Goal: Task Accomplishment & Management: Use online tool/utility

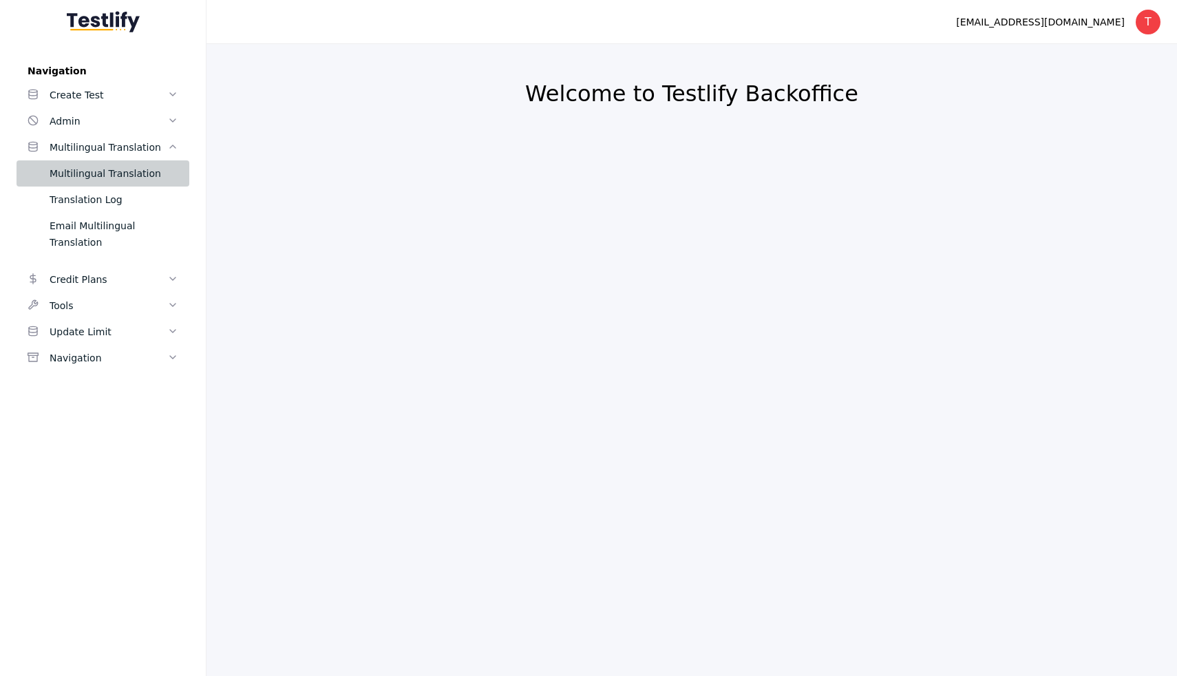
click at [114, 169] on div "Multilingual Translation" at bounding box center [114, 173] width 129 height 17
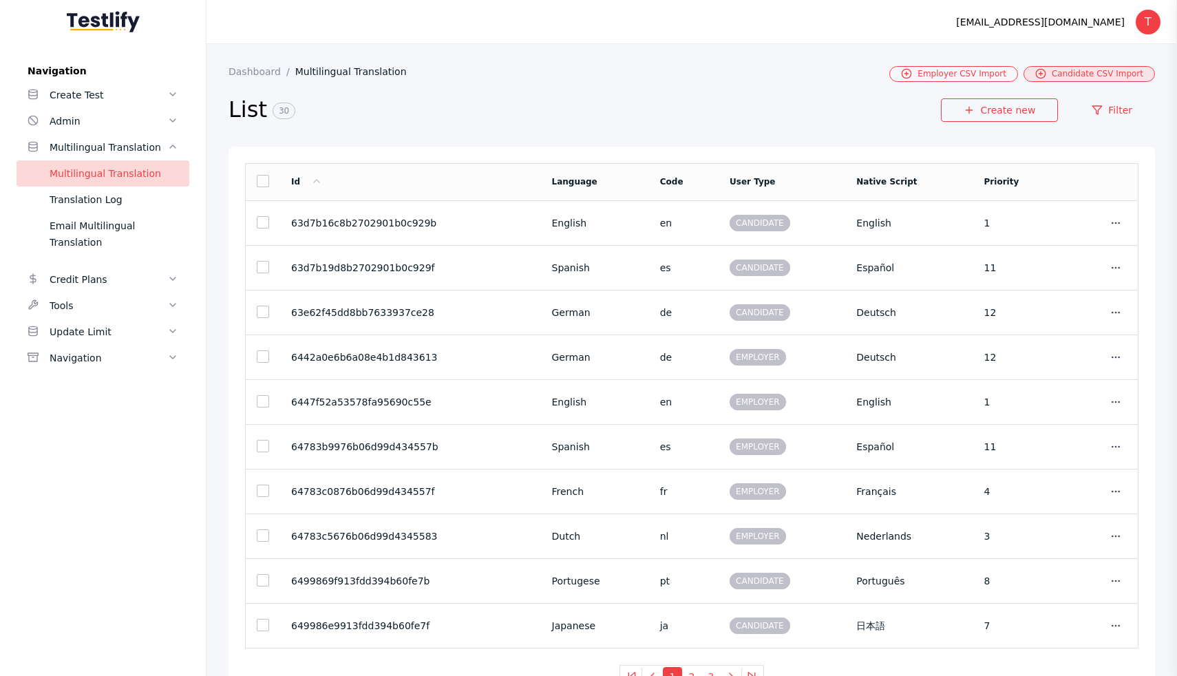
click at [1070, 75] on link "Candidate CSV Import" at bounding box center [1089, 74] width 131 height 16
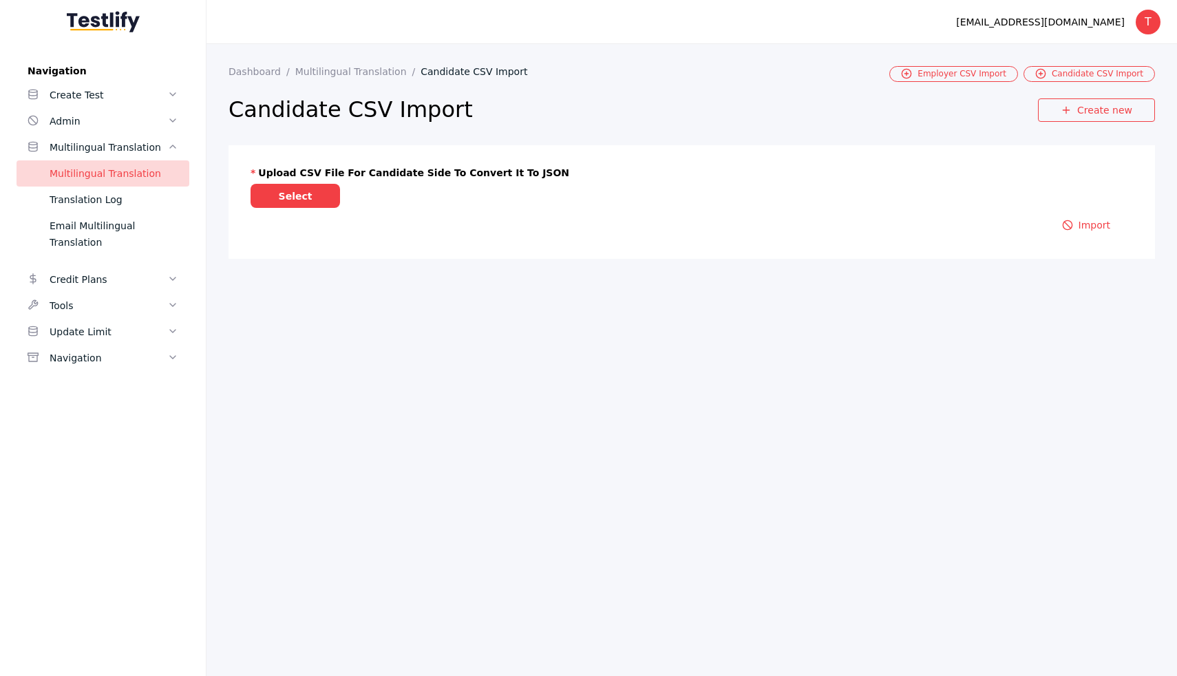
click at [312, 196] on label "Select" at bounding box center [295, 196] width 89 height 24
click at [0, 0] on input "Select" at bounding box center [0, 0] width 0 height 0
click at [295, 188] on label "Select" at bounding box center [295, 196] width 89 height 24
click at [0, 0] on input "Select" at bounding box center [0, 0] width 0 height 0
click at [1082, 249] on button "Import" at bounding box center [1086, 241] width 94 height 23
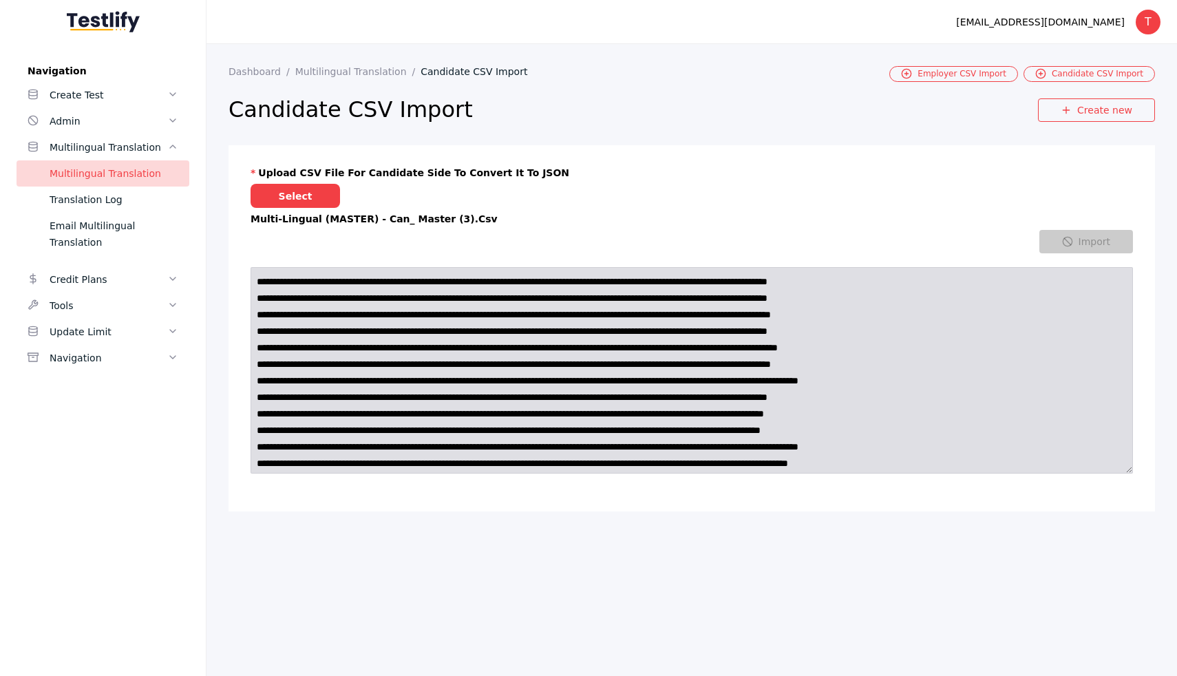
click at [355, 151] on section "Upload CSV file for Candidate side to convert it to JSON Select Multi-lingual (…" at bounding box center [692, 328] width 927 height 366
click at [538, 257] on div "Import" at bounding box center [692, 353] width 883 height 246
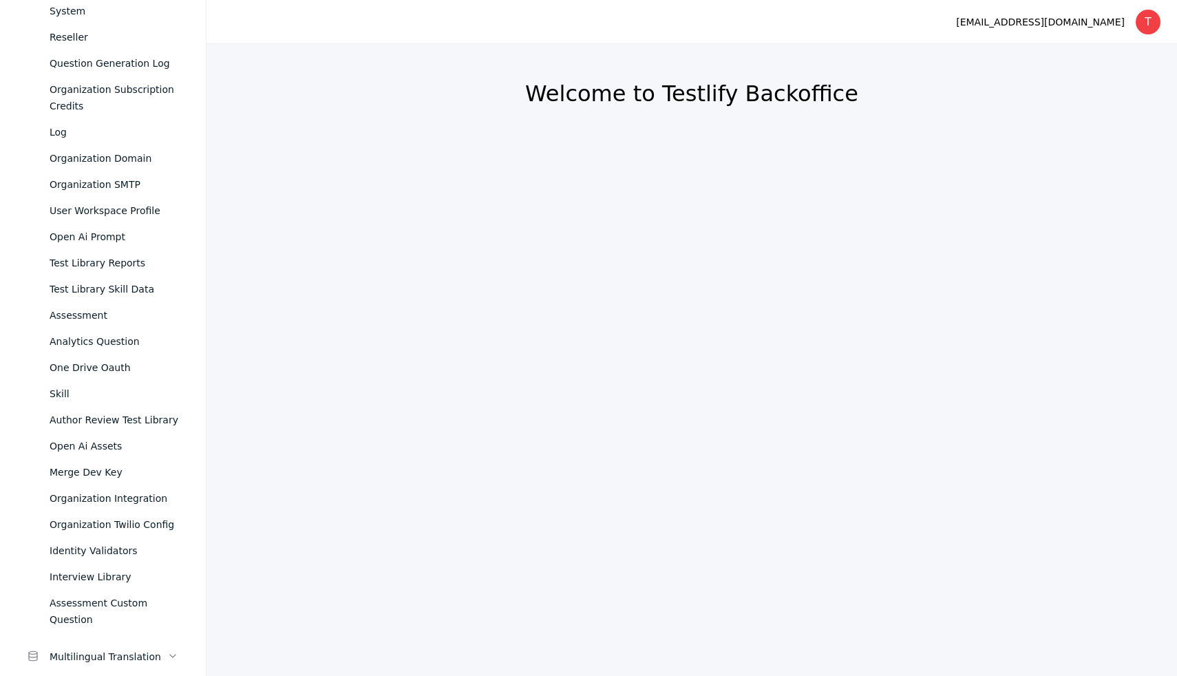
scroll to position [576, 0]
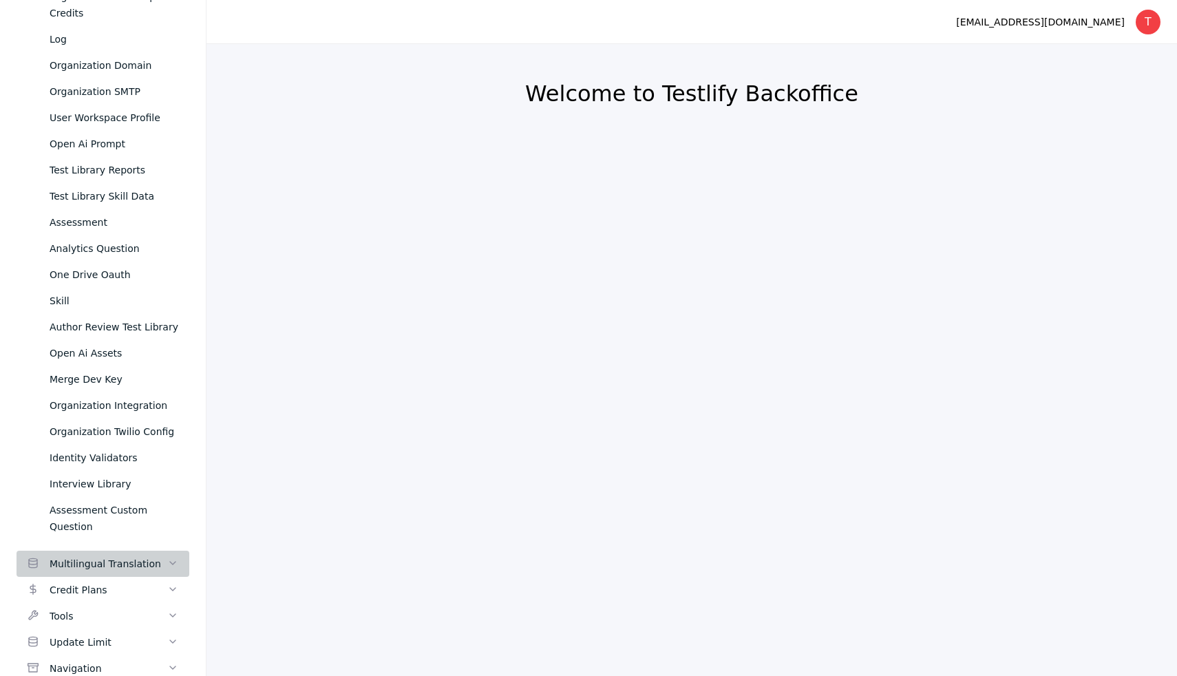
click at [113, 556] on div "Multilingual Translation" at bounding box center [109, 564] width 118 height 17
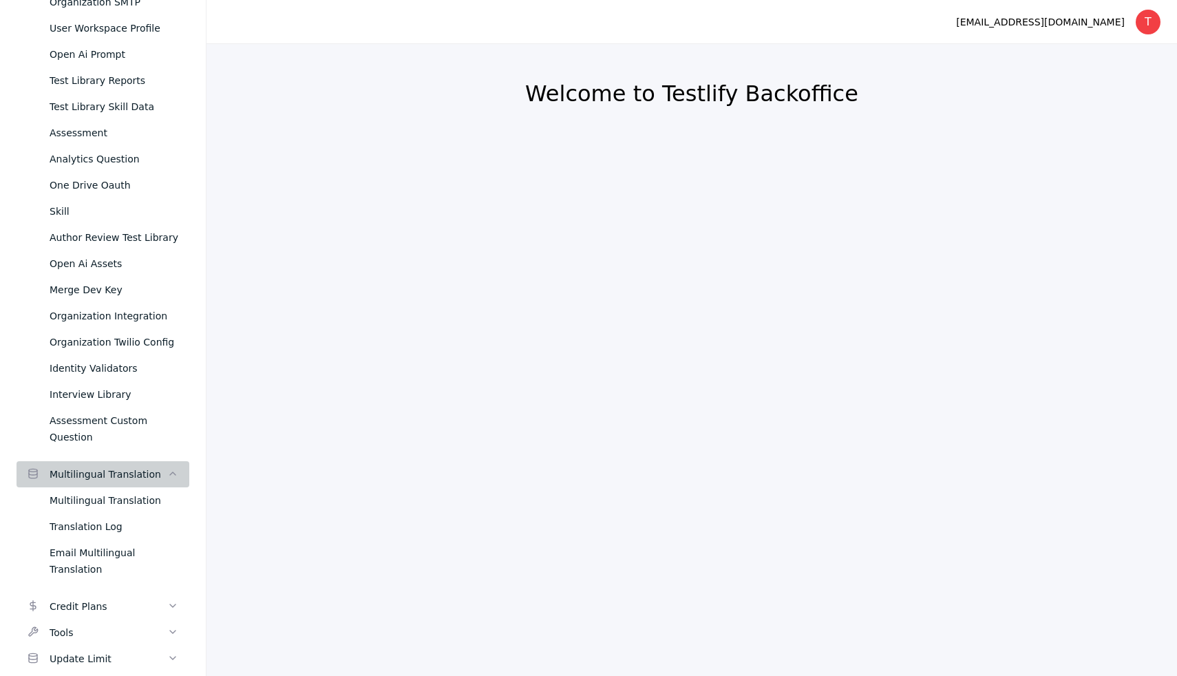
click at [119, 492] on div "Multilingual Translation" at bounding box center [114, 500] width 129 height 17
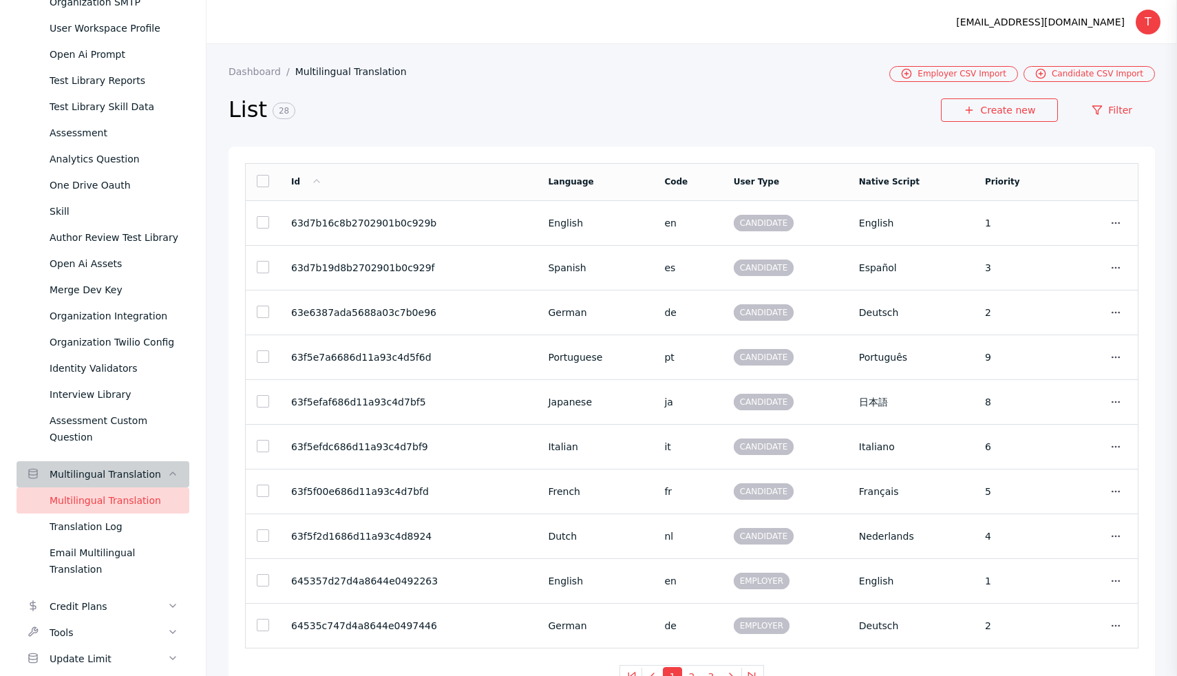
click at [1077, 65] on section "Dashboard Multilingual Translation Employer CSV Import Candidate CSV Import Lis…" at bounding box center [692, 377] width 971 height 666
click at [1077, 72] on link "Candidate CSV Import" at bounding box center [1089, 74] width 131 height 16
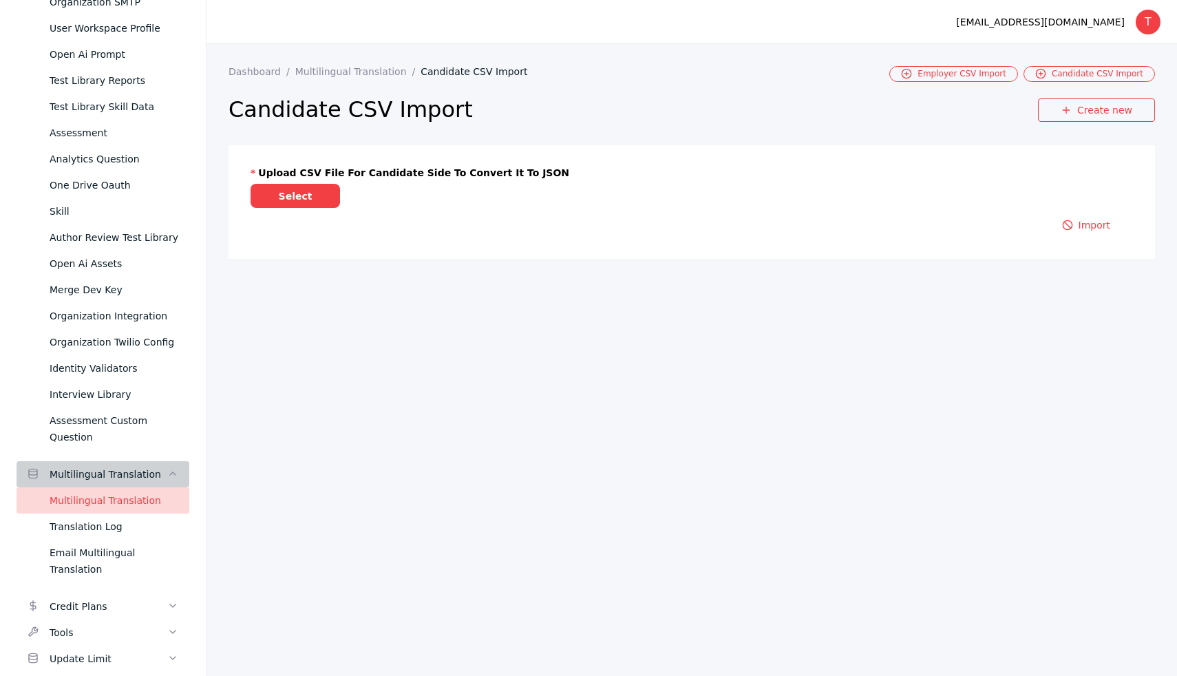
click at [271, 190] on label "Select" at bounding box center [295, 196] width 89 height 24
click at [0, 0] on input "Select" at bounding box center [0, 0] width 0 height 0
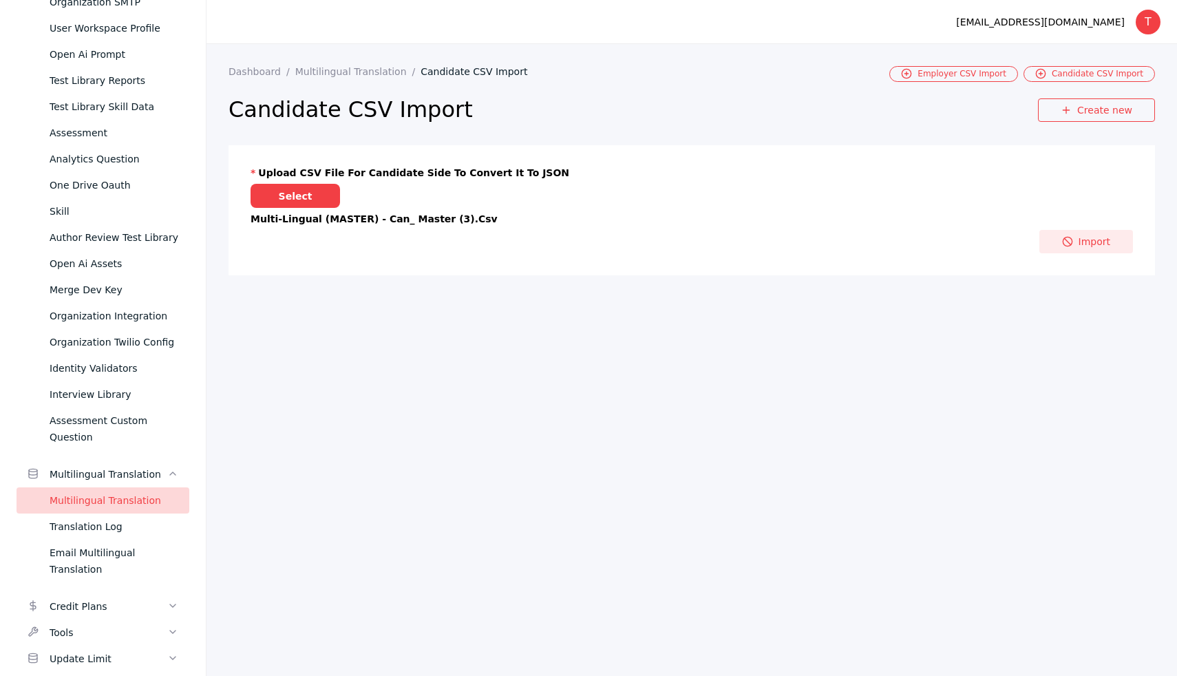
click at [1075, 234] on button "Import" at bounding box center [1086, 241] width 94 height 23
